Goal: Task Accomplishment & Management: Manage account settings

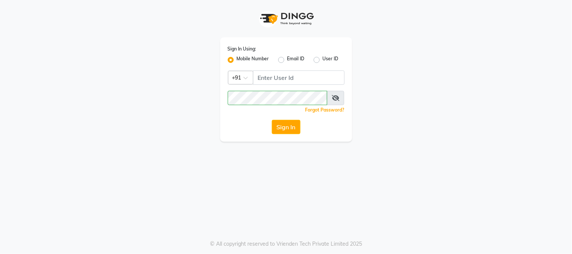
click at [323, 60] on label "User ID" at bounding box center [331, 59] width 16 height 9
click at [323, 60] on input "User ID" at bounding box center [325, 57] width 5 height 5
radio input "true"
radio input "false"
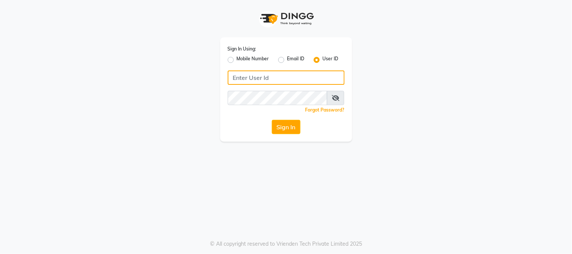
click at [304, 78] on input "Username" at bounding box center [286, 77] width 117 height 14
type input "p"
click at [237, 58] on label "Mobile Number" at bounding box center [253, 59] width 32 height 9
click at [237, 58] on input "Mobile Number" at bounding box center [239, 57] width 5 height 5
radio input "true"
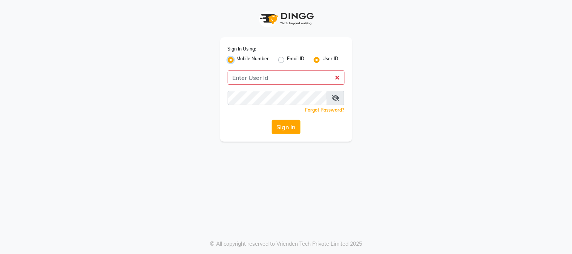
radio input "false"
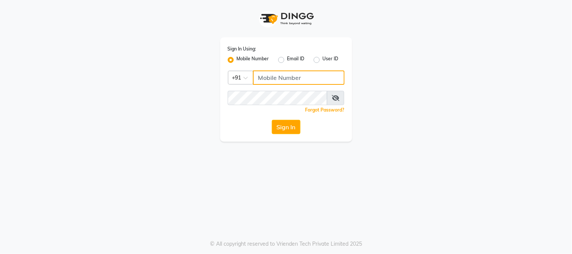
click at [288, 81] on input "Username" at bounding box center [299, 77] width 92 height 14
type input "7838777722"
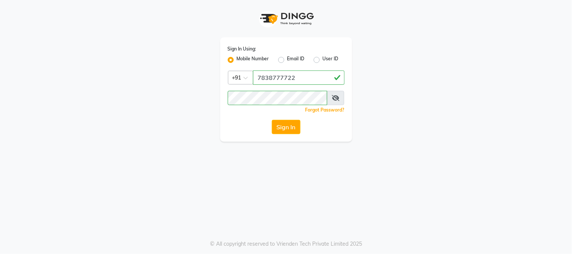
click at [257, 132] on div "Sign In" at bounding box center [286, 127] width 117 height 14
click at [287, 129] on button "Sign In" at bounding box center [286, 127] width 29 height 14
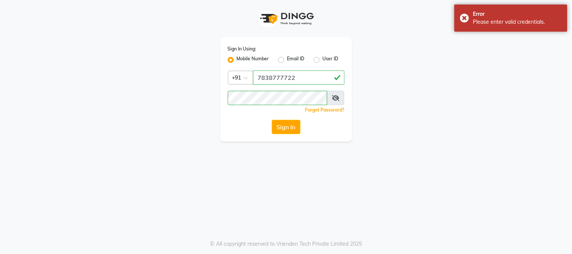
click at [338, 101] on icon at bounding box center [336, 98] width 8 height 6
click at [288, 124] on button "Sign In" at bounding box center [286, 127] width 29 height 14
